Goal: Information Seeking & Learning: Check status

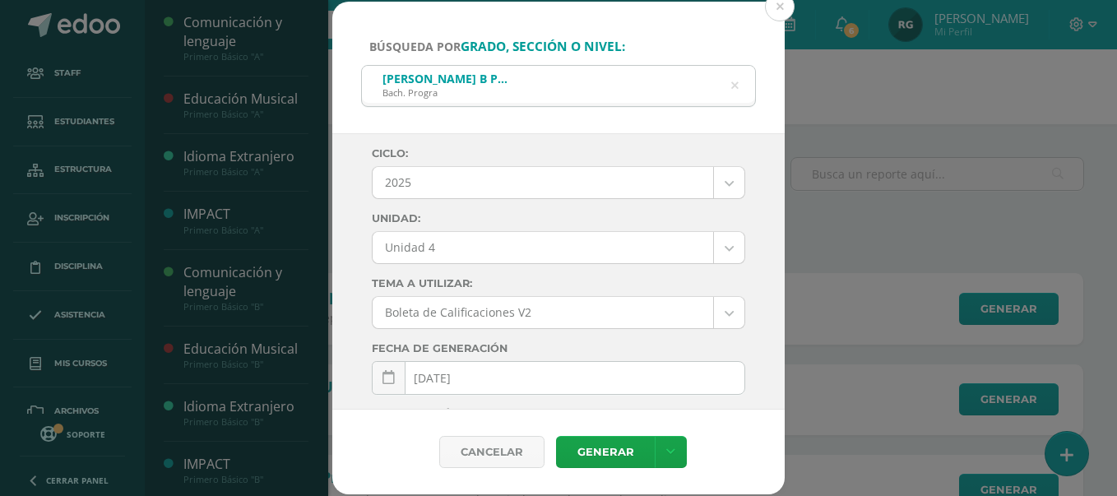
select select "Unidad 4"
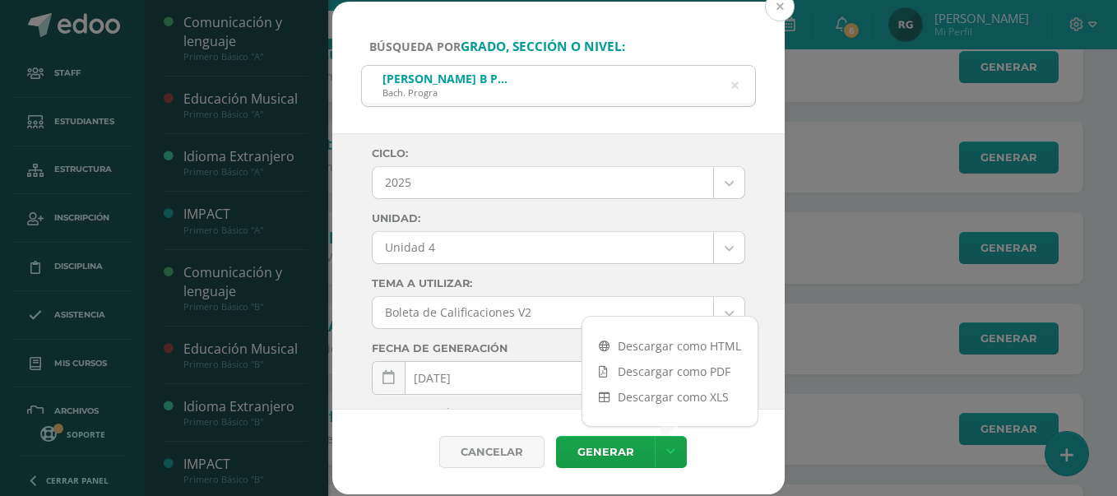
scroll to position [103, 0]
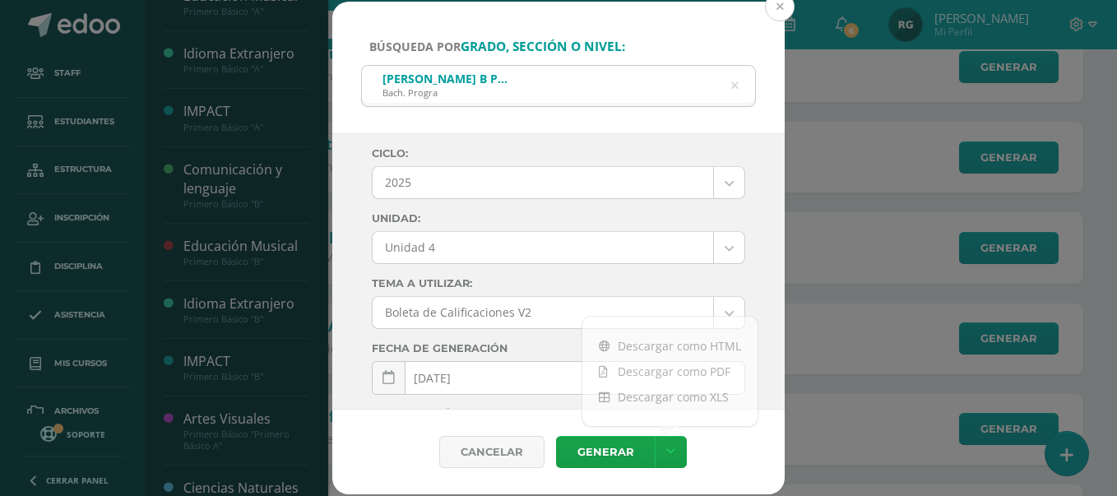
click at [781, 16] on button at bounding box center [780, 7] width 30 height 30
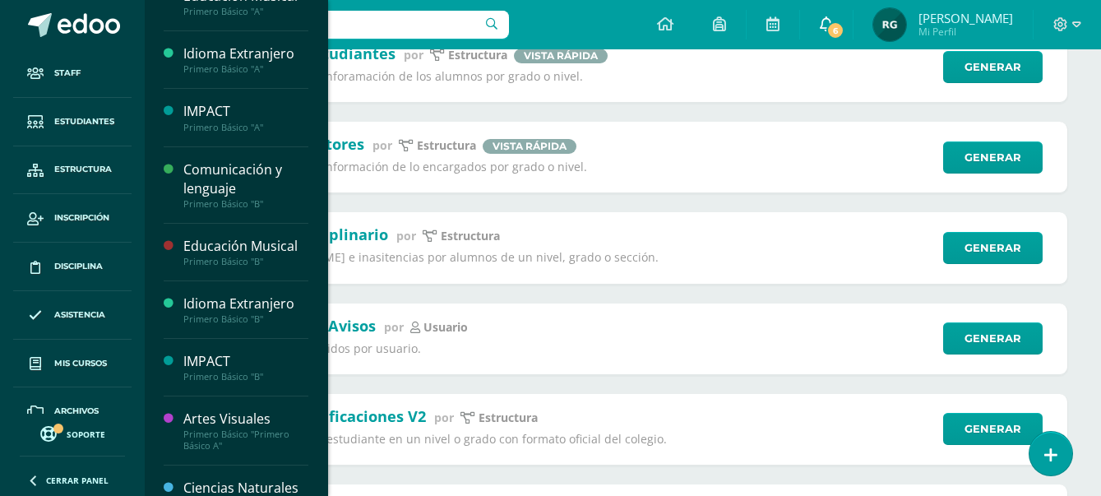
click at [833, 17] on icon at bounding box center [826, 23] width 13 height 15
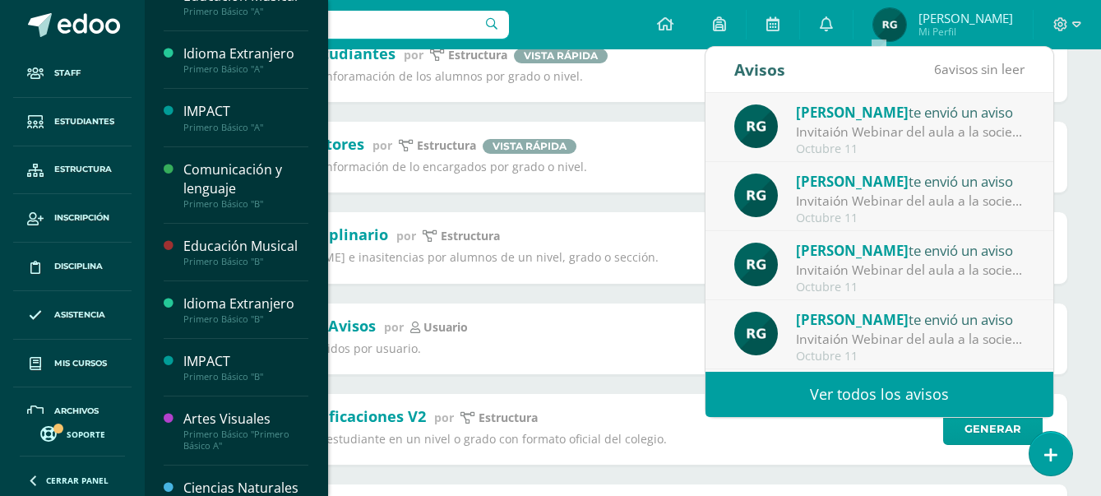
click at [911, 396] on link "Ver todos los avisos" at bounding box center [880, 394] width 348 height 45
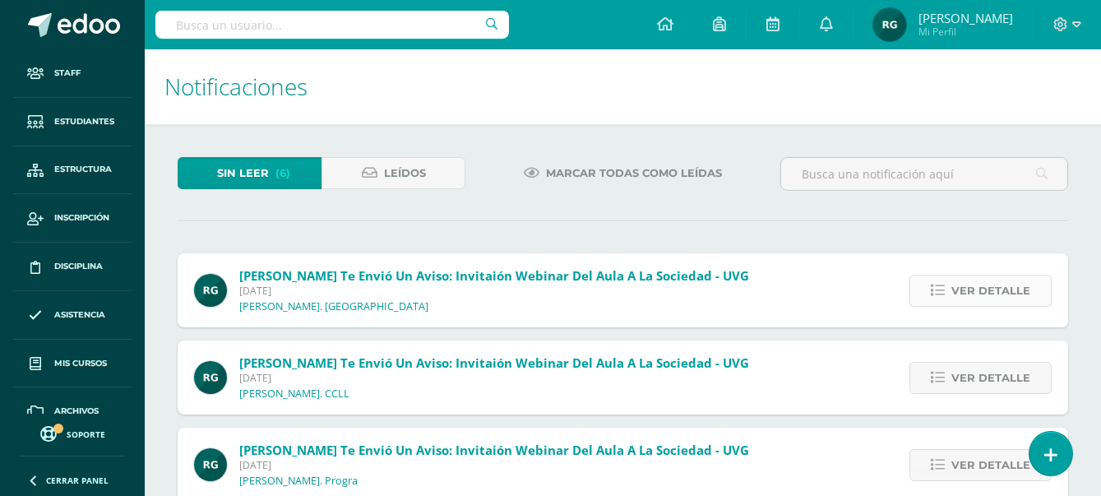
click at [1022, 291] on span "Ver detalle" at bounding box center [991, 291] width 79 height 30
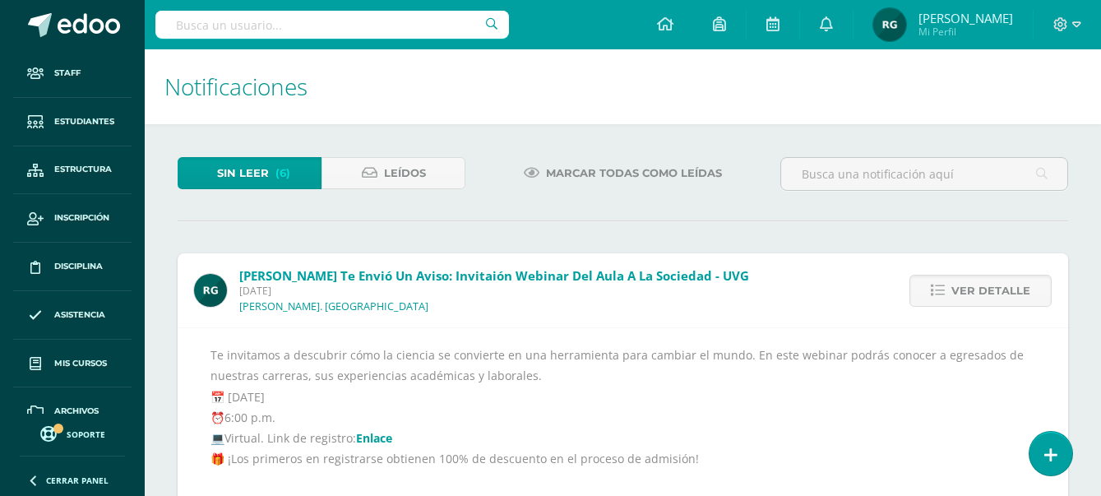
scroll to position [206, 0]
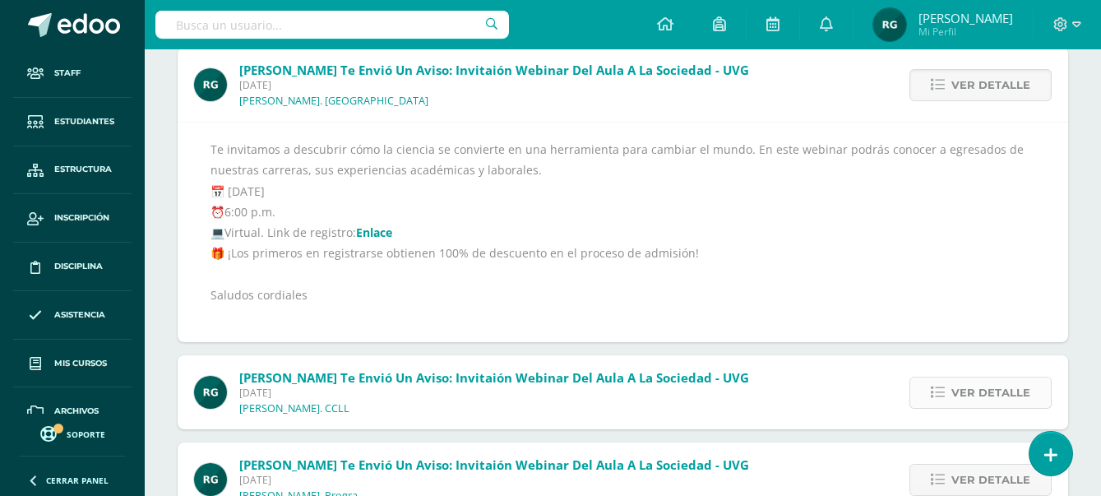
click at [984, 387] on span "Ver detalle" at bounding box center [991, 393] width 79 height 30
click at [983, 389] on span "Ver detalle" at bounding box center [991, 393] width 79 height 30
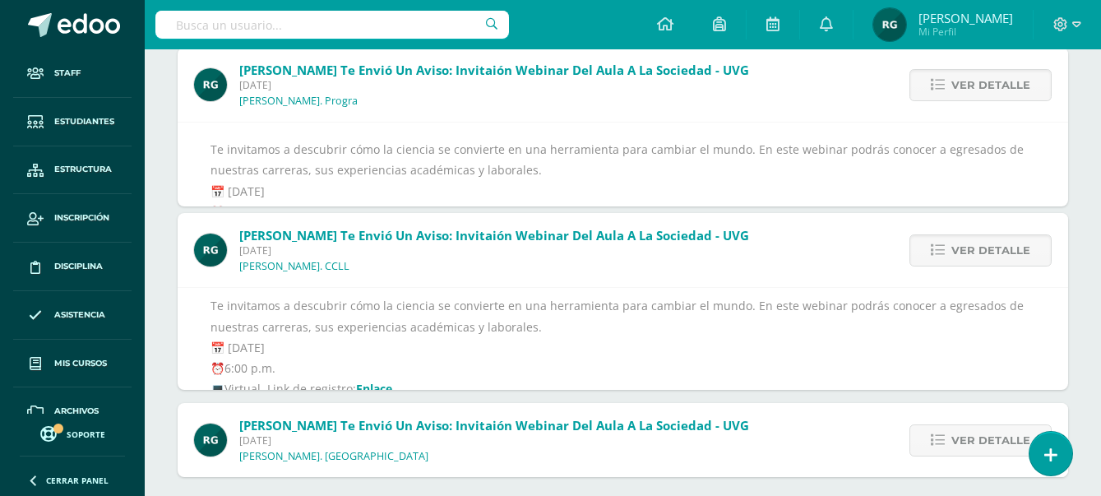
scroll to position [172, 0]
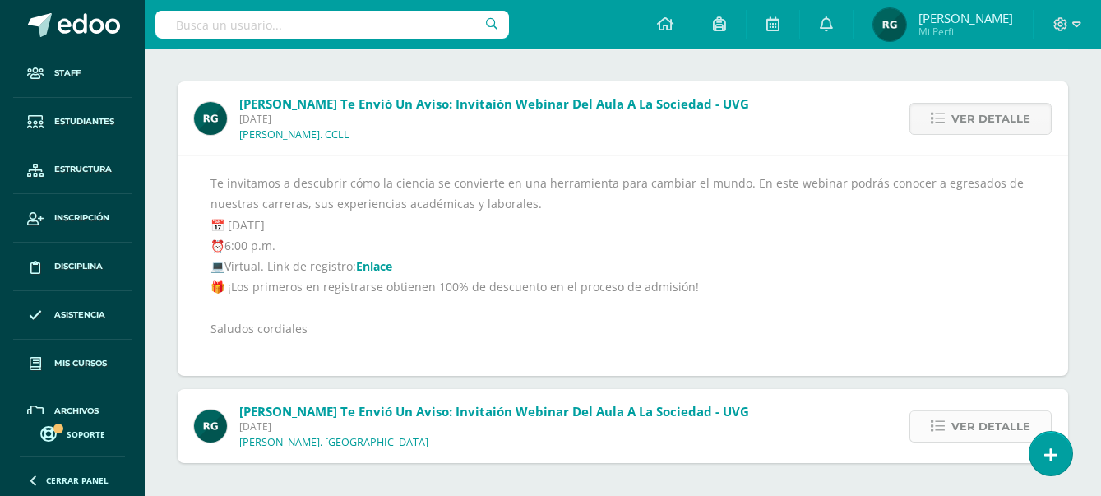
click at [977, 425] on span "Ver detalle" at bounding box center [991, 426] width 79 height 30
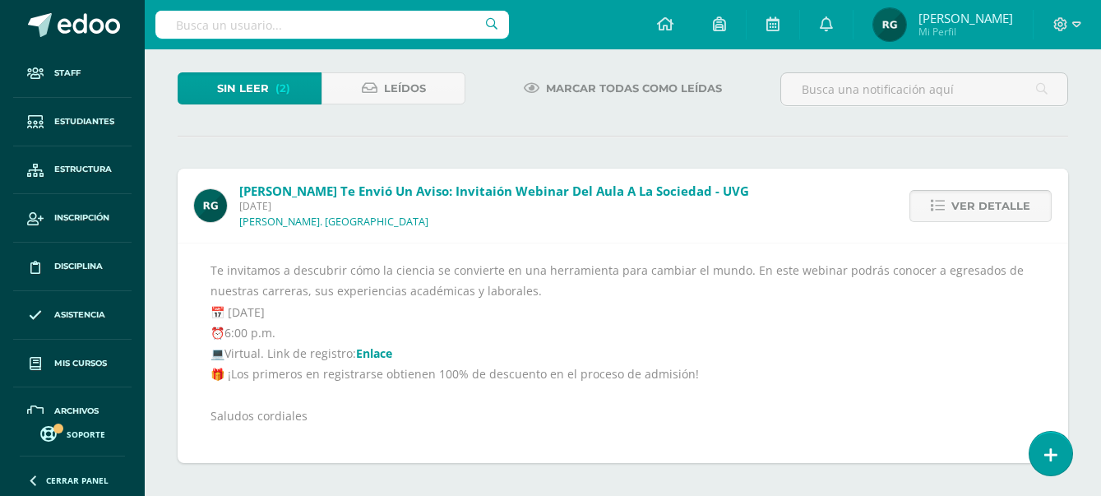
scroll to position [85, 0]
click at [1012, 202] on span "Ver detalle" at bounding box center [991, 206] width 79 height 30
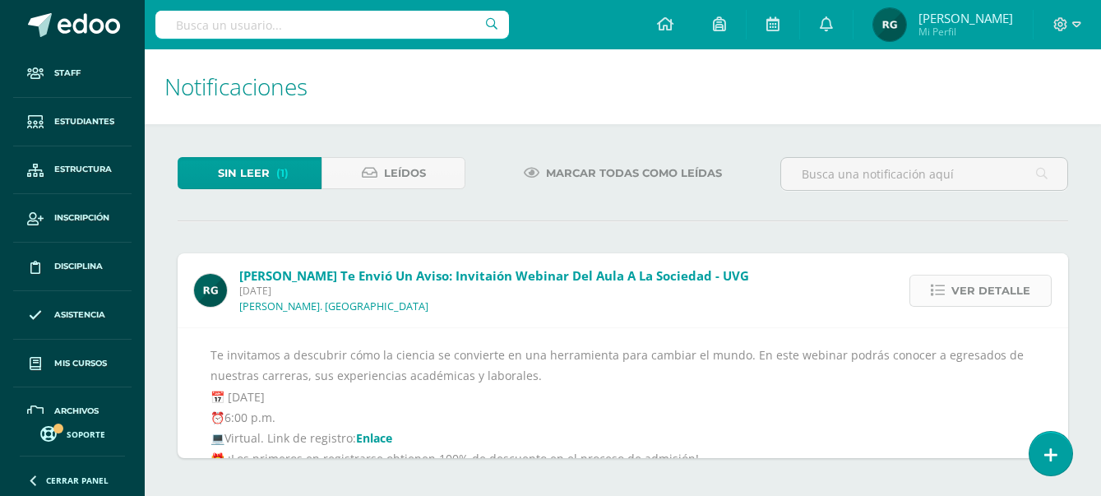
scroll to position [0, 0]
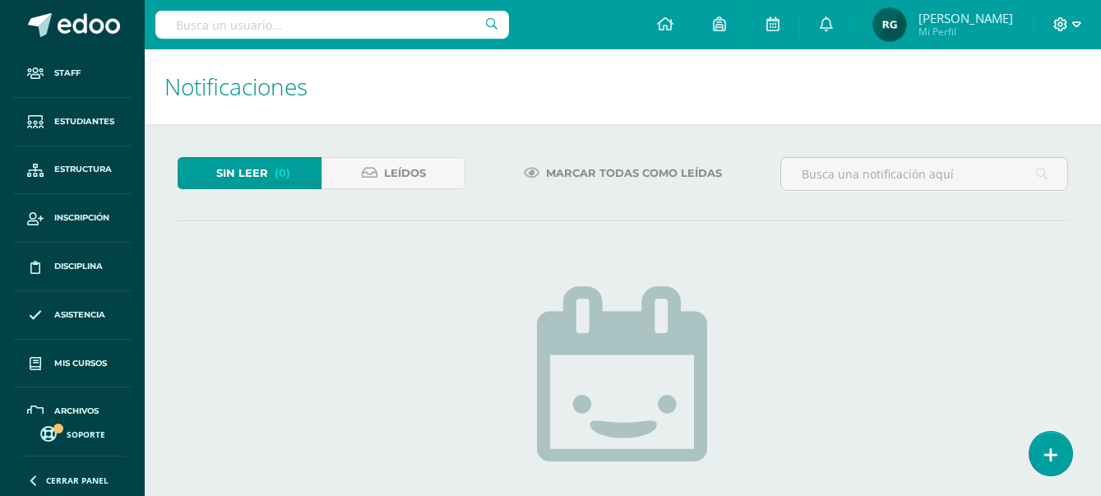
click at [1075, 26] on icon at bounding box center [1077, 24] width 9 height 15
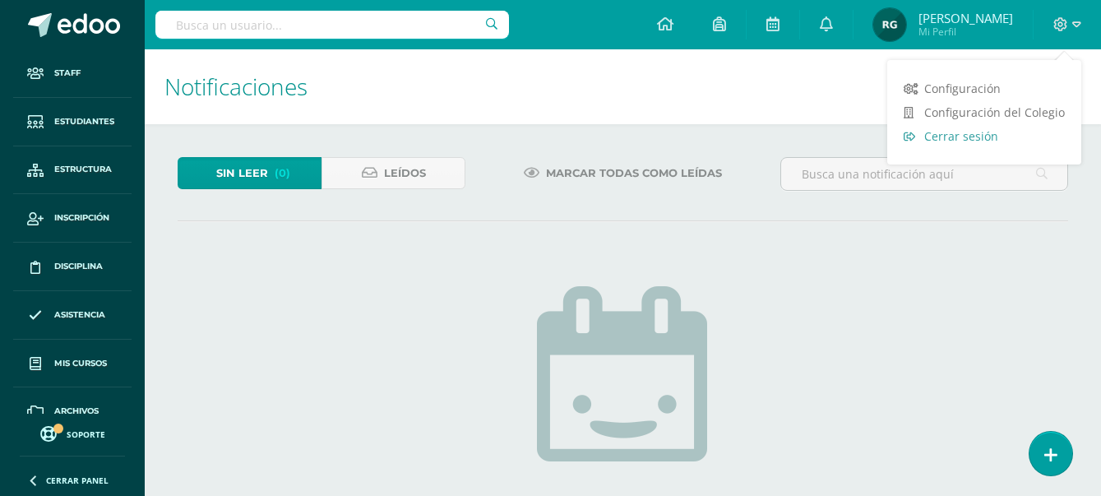
click at [967, 132] on span "Cerrar sesión" at bounding box center [961, 136] width 74 height 16
